Goal: Check status: Check status

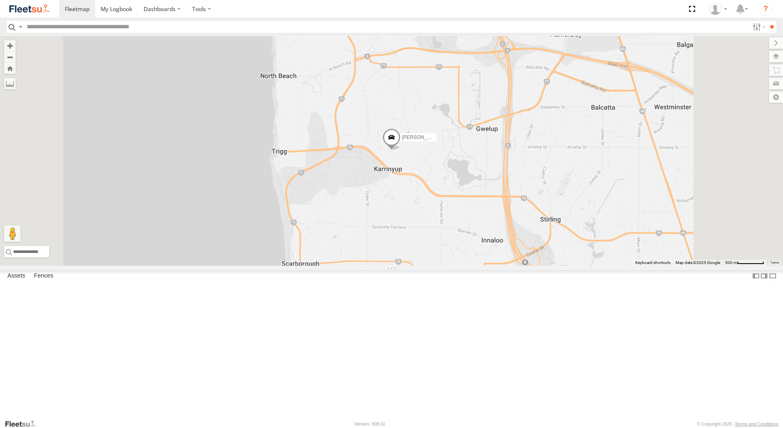
select select "**********"
click at [0, 0] on div "[PERSON_NAME] - 1IJS864" at bounding box center [0, 0] width 0 height 0
click at [0, 0] on div "Dispatch" at bounding box center [0, 0] width 0 height 0
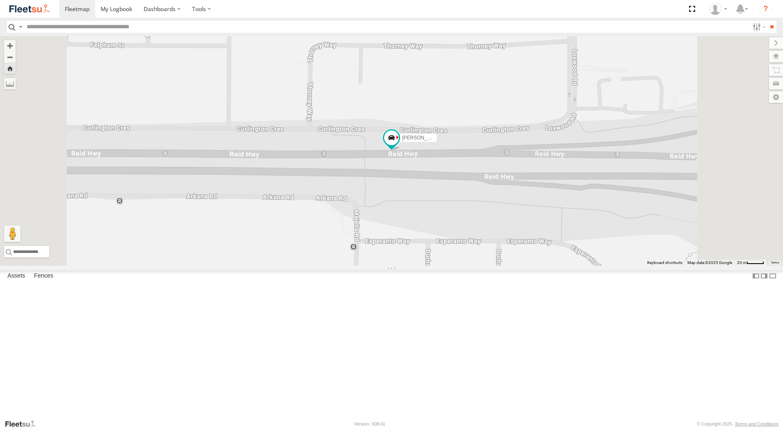
click at [0, 0] on div "Dispatch" at bounding box center [0, 0] width 0 height 0
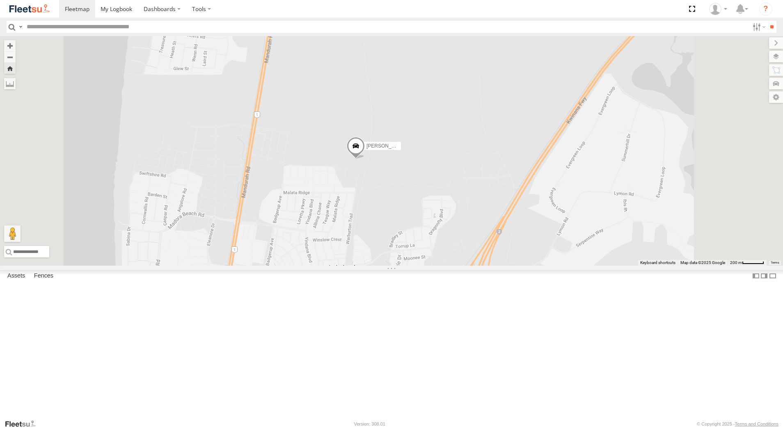
click at [365, 160] on span at bounding box center [356, 148] width 18 height 22
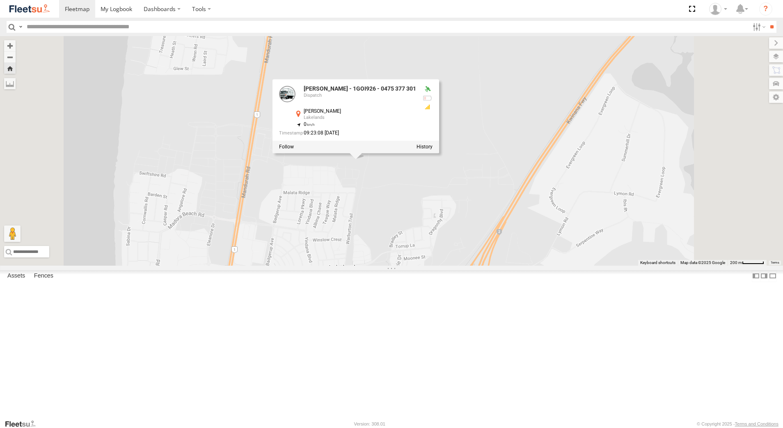
click at [432, 150] on label at bounding box center [424, 147] width 16 height 6
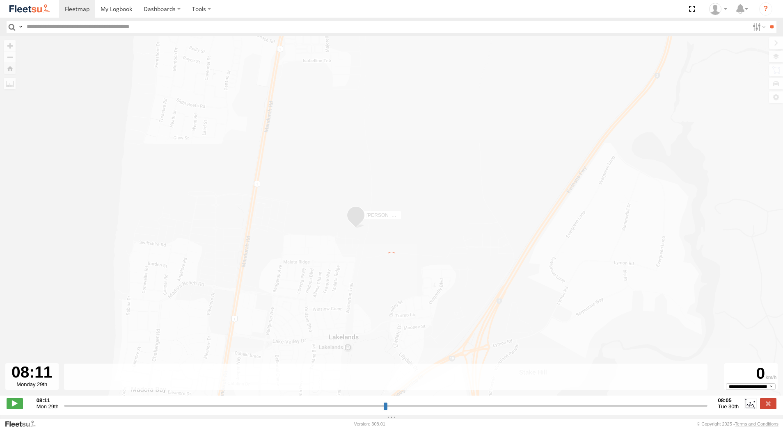
type input "**********"
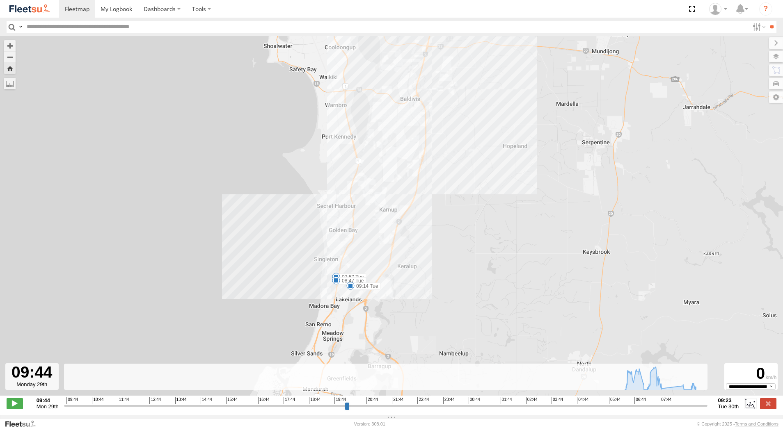
drag, startPoint x: 404, startPoint y: 324, endPoint x: 406, endPoint y: 292, distance: 32.9
click at [406, 292] on div "[PERSON_NAME] - 1GOI926 - 0475 377 301 07:17 Tue 07:57 Tue 08:47 Tue 09:14 Tue" at bounding box center [391, 220] width 783 height 368
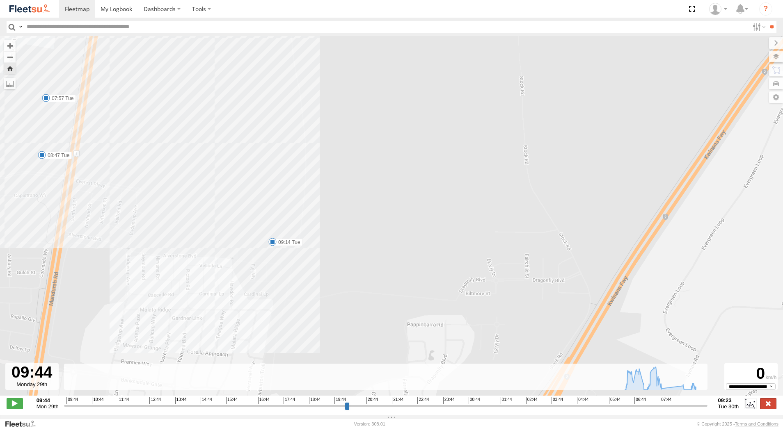
click at [770, 408] on label at bounding box center [768, 403] width 16 height 11
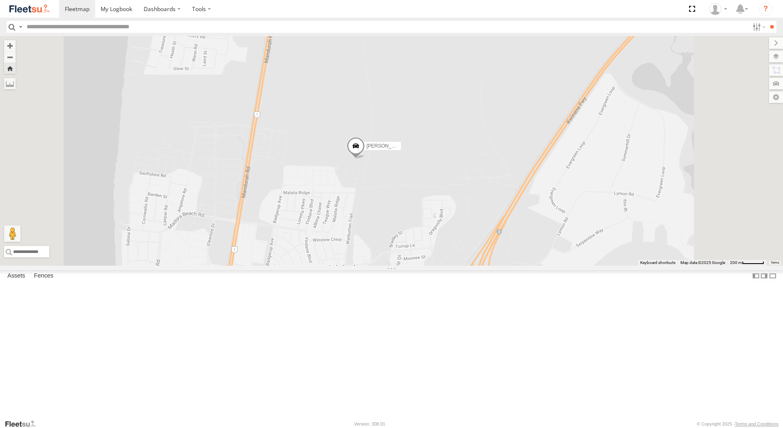
click at [0, 0] on div "Dispatch" at bounding box center [0, 0] width 0 height 0
